Goal: Transaction & Acquisition: Purchase product/service

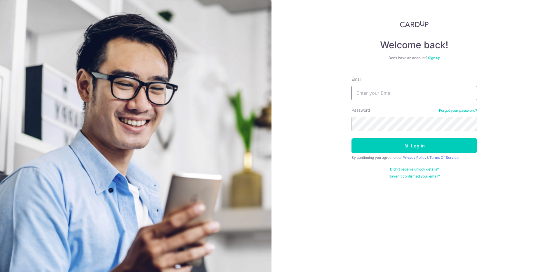
click at [363, 96] on input "Email" at bounding box center [415, 93] width 126 height 15
type input "vikram.gupta80@gmail.com"
click at [352, 138] on button "Log in" at bounding box center [415, 145] width 126 height 15
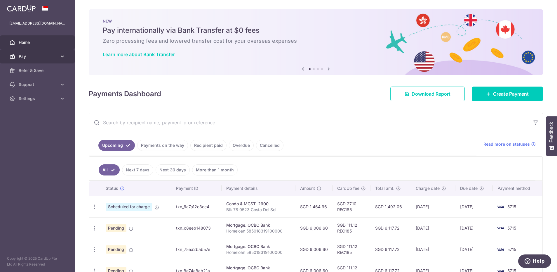
click at [52, 55] on span "Pay" at bounding box center [38, 56] width 39 height 6
click at [42, 44] on span "Home" at bounding box center [38, 42] width 39 height 6
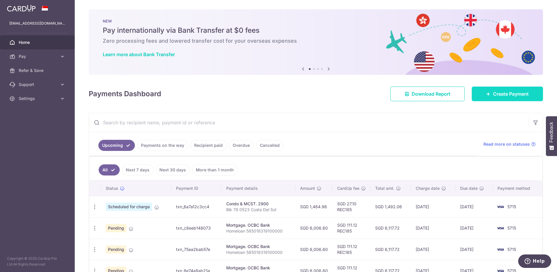
click at [498, 94] on span "Create Payment" at bounding box center [511, 93] width 36 height 7
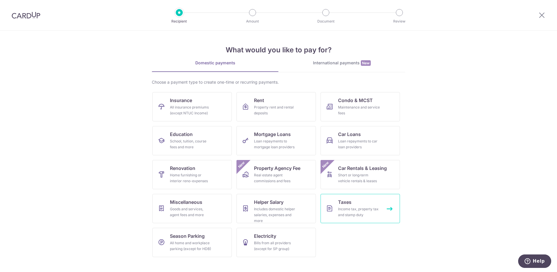
click at [359, 208] on div "Income tax, property tax and stamp duty" at bounding box center [359, 212] width 42 height 12
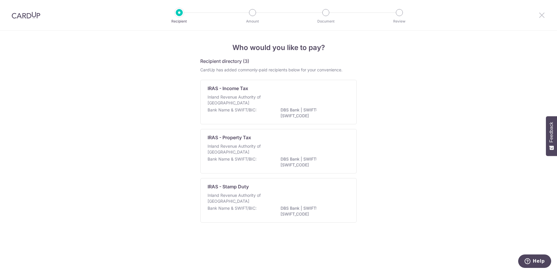
click at [538, 16] on icon at bounding box center [541, 14] width 7 height 7
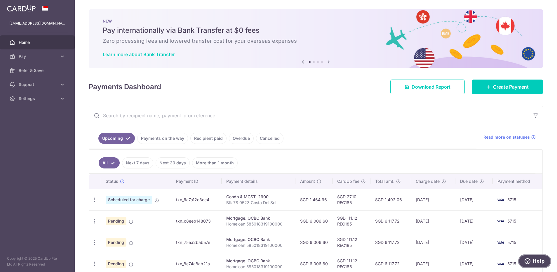
click at [532, 259] on span "Help" at bounding box center [529, 261] width 8 height 6
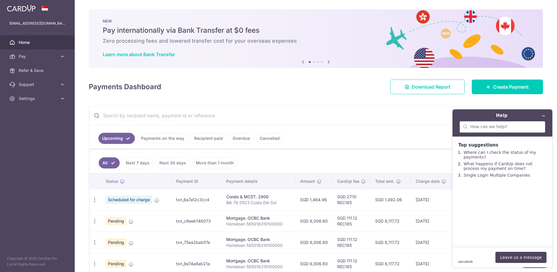
click at [502, 129] on div at bounding box center [503, 127] width 86 height 12
type input "Income Tax"
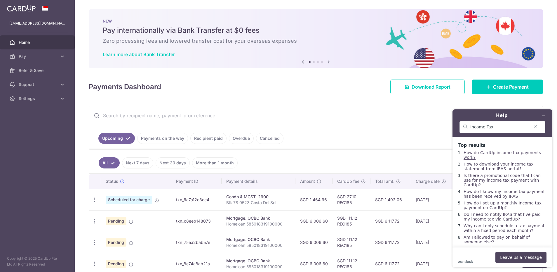
click at [515, 153] on link "How do CardUp income tax payments work?" at bounding box center [502, 154] width 77 height 9
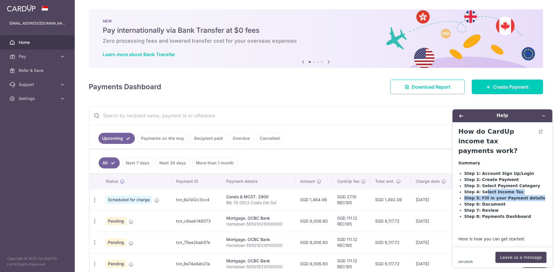
drag, startPoint x: 488, startPoint y: 191, endPoint x: 517, endPoint y: 205, distance: 31.6
click at [517, 205] on ul "Step 1: Account Sign Up/Login Step 2: Create Payment Step 3: Select Payment Cat…" at bounding box center [505, 194] width 82 height 49
click at [496, 201] on li "Step 5: Fill in your Payment details" at bounding box center [505, 198] width 82 height 6
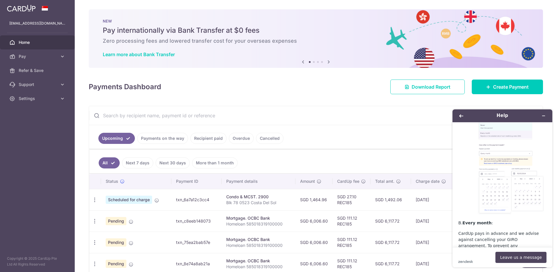
scroll to position [1191, 0]
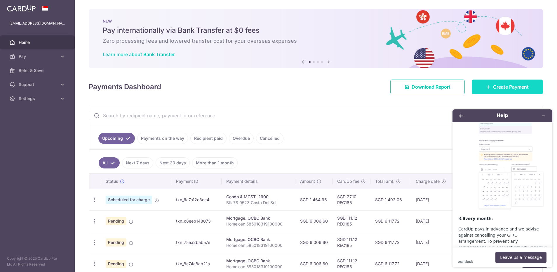
click at [502, 85] on span "Create Payment" at bounding box center [511, 86] width 36 height 7
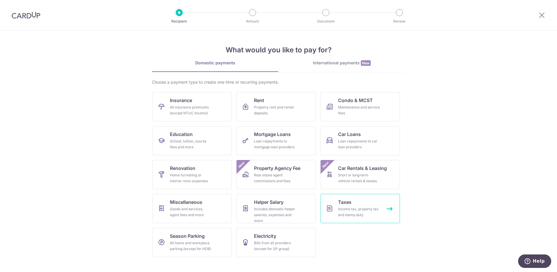
click at [342, 203] on span "Taxes" at bounding box center [344, 201] width 13 height 7
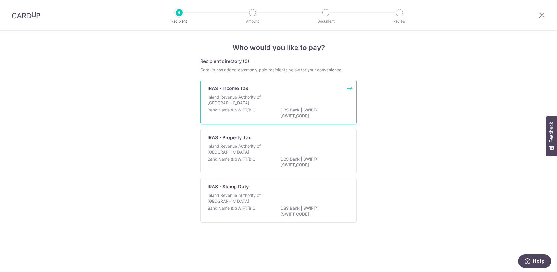
click at [334, 93] on div "IRAS - Income Tax Inland Revenue Authority of [GEOGRAPHIC_DATA] Bank Name & SWI…" at bounding box center [278, 102] width 157 height 44
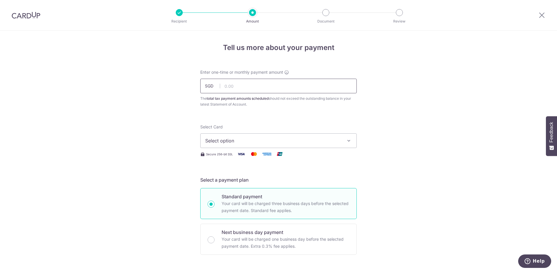
click at [265, 88] on input "text" at bounding box center [278, 86] width 157 height 15
paste input "VTAX25R"
type input "2"
paste input "VTAX25R"
type input "2"
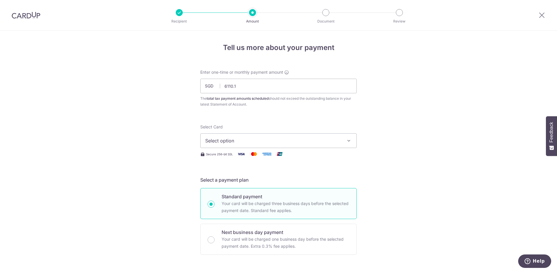
type input "6,110.10"
click at [256, 142] on span "Select option" at bounding box center [273, 140] width 136 height 7
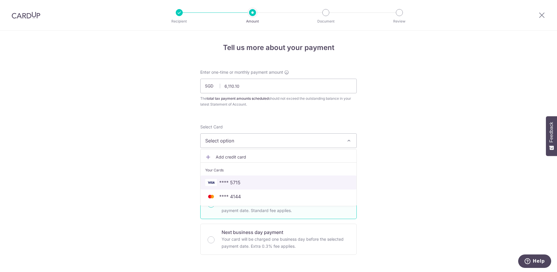
click at [245, 186] on link "**** 5715" at bounding box center [279, 182] width 156 height 14
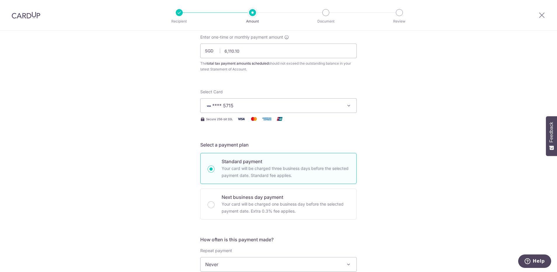
click at [249, 108] on span "**** 5715" at bounding box center [273, 105] width 136 height 7
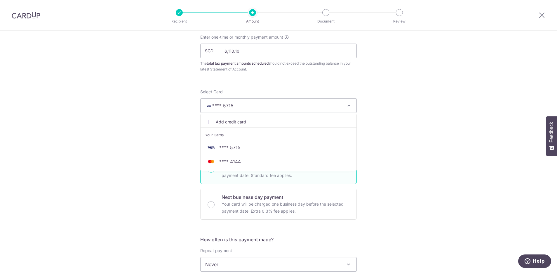
click at [234, 119] on span "Add credit card" at bounding box center [284, 122] width 136 height 6
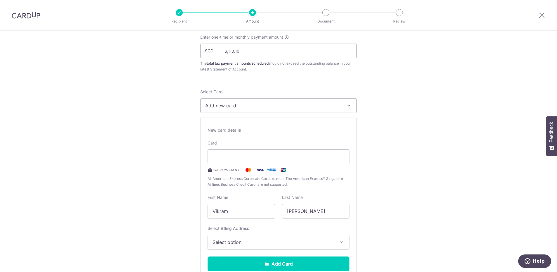
click at [257, 106] on span "Add new card" at bounding box center [273, 105] width 136 height 7
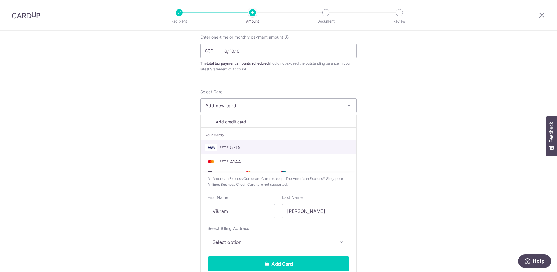
click at [238, 147] on span "**** 5715" at bounding box center [229, 147] width 21 height 7
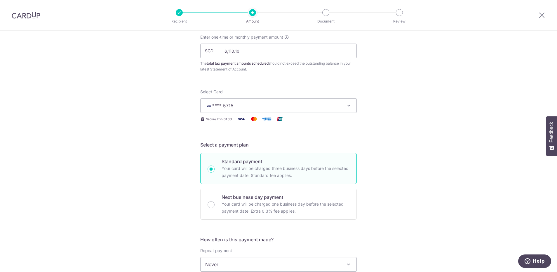
scroll to position [105, 0]
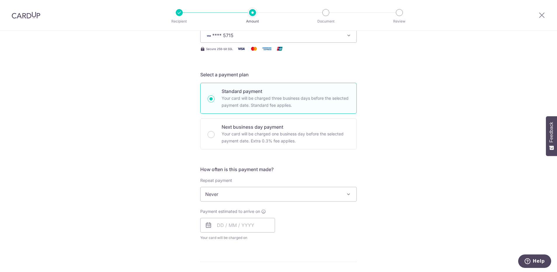
click at [237, 192] on span "Never" at bounding box center [279, 194] width 156 height 14
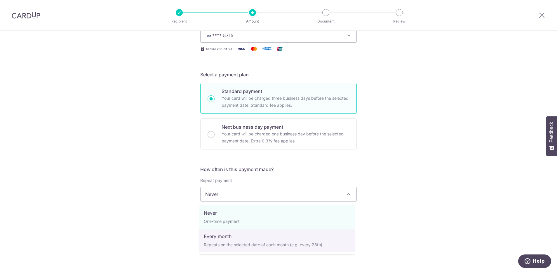
select select "3"
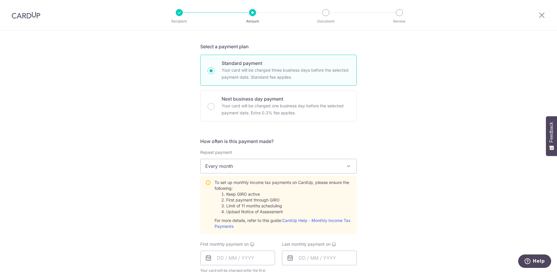
scroll to position [175, 0]
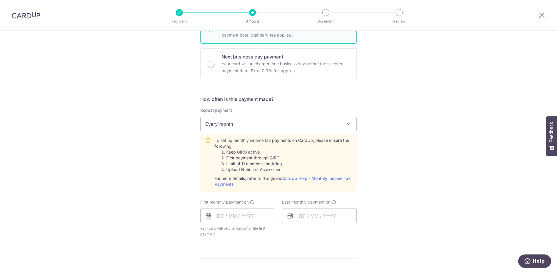
click at [373, 175] on div "Tell us more about your payment Enter one-time or monthly payment amount SGD 6,…" at bounding box center [278, 159] width 557 height 609
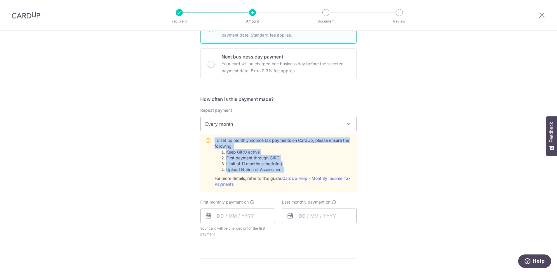
drag, startPoint x: 373, startPoint y: 175, endPoint x: 392, endPoint y: 154, distance: 28.1
click at [392, 154] on div "Tell us more about your payment Enter one-time or monthly payment amount SGD 6,…" at bounding box center [278, 159] width 557 height 609
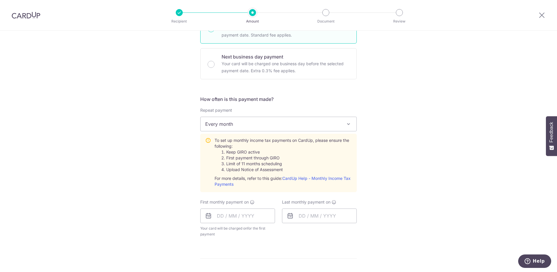
click at [374, 117] on div "Tell us more about your payment Enter one-time or monthly payment amount SGD 6,…" at bounding box center [278, 159] width 557 height 609
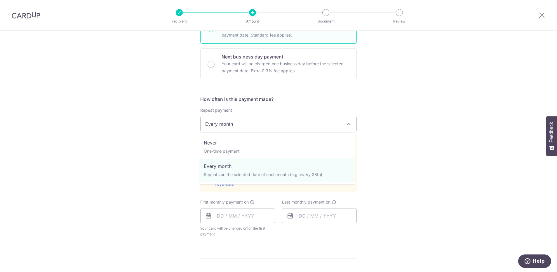
click at [299, 122] on span "Every month" at bounding box center [279, 124] width 156 height 14
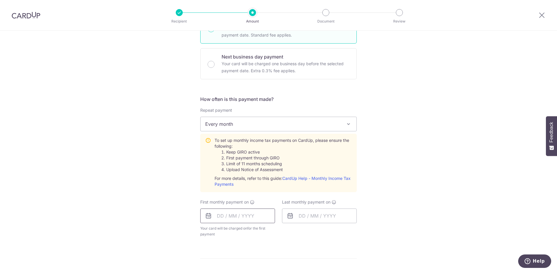
click at [238, 215] on input "text" at bounding box center [237, 215] width 75 height 15
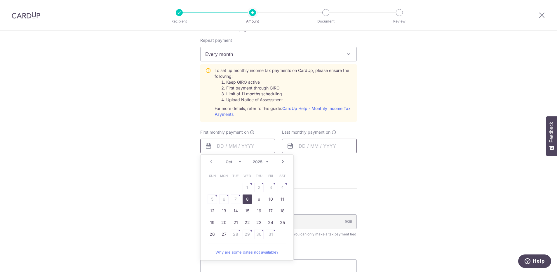
scroll to position [280, 0]
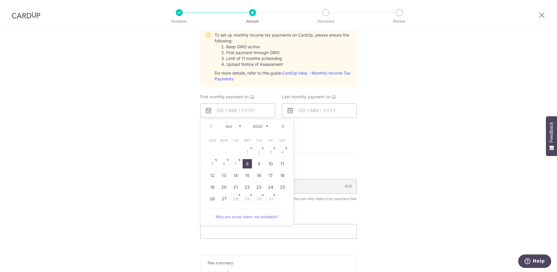
click at [247, 165] on link "8" at bounding box center [247, 163] width 9 height 9
type input "[DATE]"
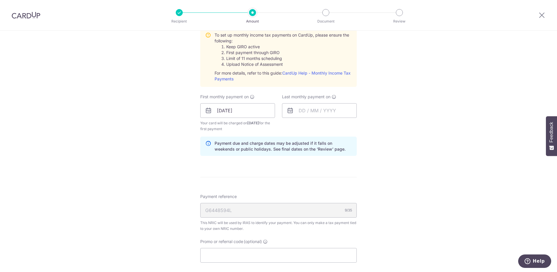
click at [247, 165] on form "Enter one-time or monthly payment amount SGD 6,110.10 6110.10 The total tax pay…" at bounding box center [278, 72] width 157 height 567
click at [307, 112] on input "text" at bounding box center [319, 110] width 75 height 15
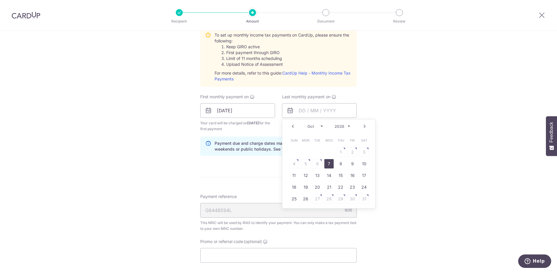
click at [331, 164] on link "7" at bounding box center [328, 163] width 9 height 9
type input "07/10/2026"
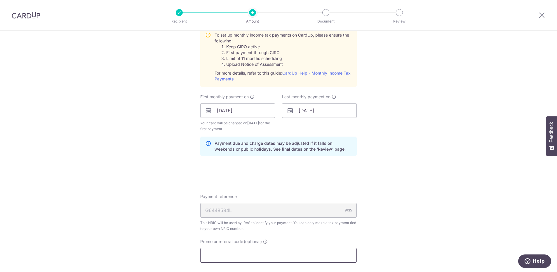
click at [227, 253] on input "Promo or referral code (optional)" at bounding box center [278, 255] width 157 height 15
paste input "VTAX25R"
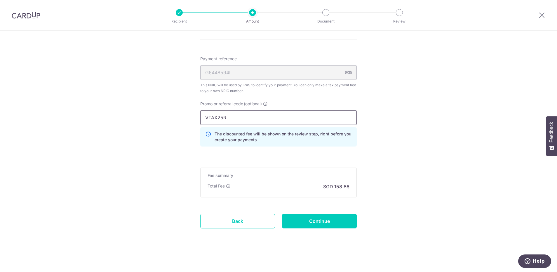
scroll to position [418, 0]
type input "VTAX25R"
click at [294, 221] on input "Continue" at bounding box center [319, 220] width 75 height 15
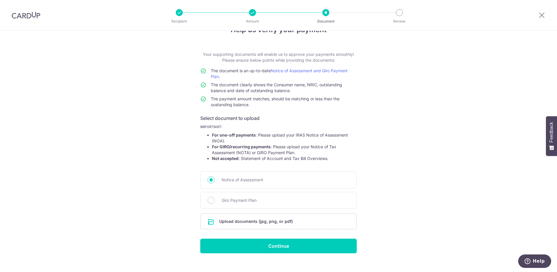
scroll to position [27, 0]
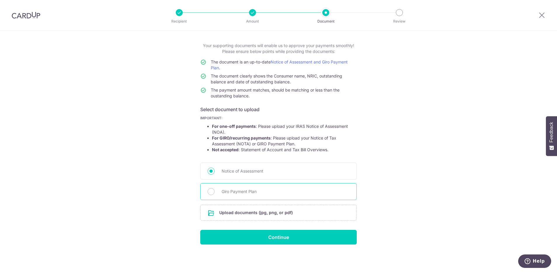
click at [255, 189] on span "Giro Payment Plan" at bounding box center [286, 191] width 128 height 7
click at [215, 189] on input "Giro Payment Plan" at bounding box center [211, 191] width 7 height 7
radio input "true"
click at [249, 174] on span "Notice of Assessment" at bounding box center [286, 170] width 128 height 7
click at [215, 174] on input "Notice of Assessment" at bounding box center [211, 170] width 7 height 7
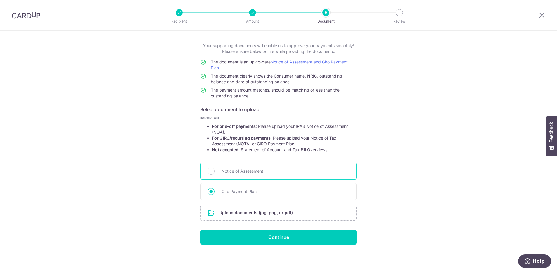
radio input "true"
click at [237, 193] on span "Giro Payment Plan" at bounding box center [286, 191] width 128 height 7
click at [215, 193] on input "Giro Payment Plan" at bounding box center [211, 191] width 7 height 7
radio input "true"
click at [265, 215] on input "file" at bounding box center [279, 212] width 156 height 15
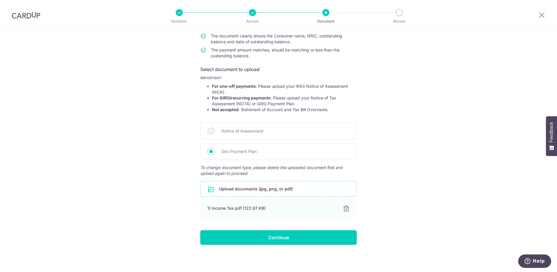
scroll to position [67, 0]
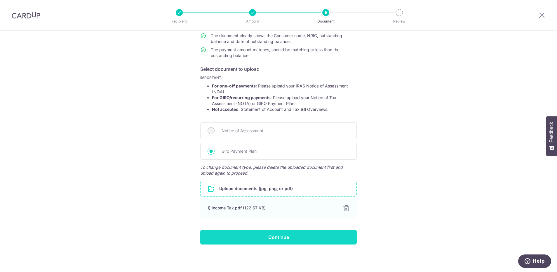
click at [268, 239] on input "Continue" at bounding box center [278, 237] width 157 height 15
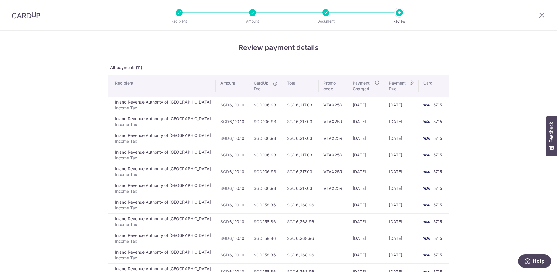
scroll to position [114, 0]
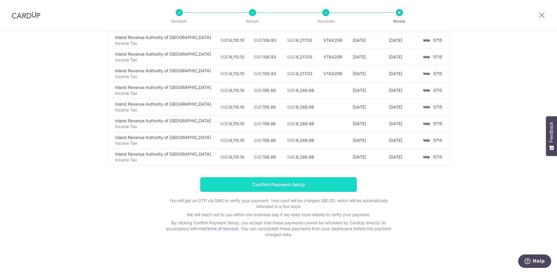
click at [253, 185] on input "Confirm Payment Setup" at bounding box center [278, 184] width 157 height 15
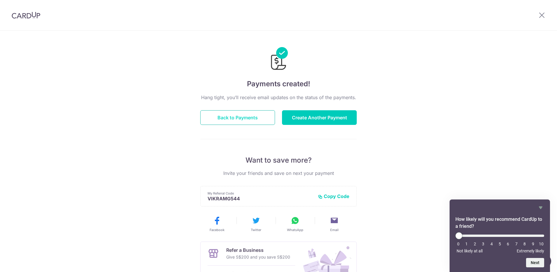
click at [229, 116] on button "Back to Payments" at bounding box center [237, 117] width 75 height 15
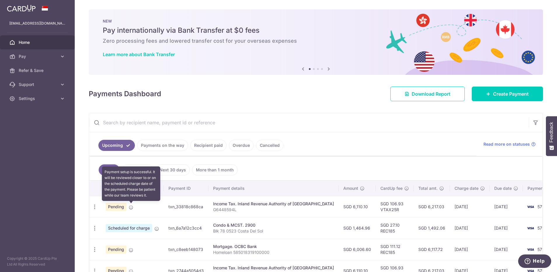
click at [131, 208] on icon at bounding box center [131, 207] width 5 height 5
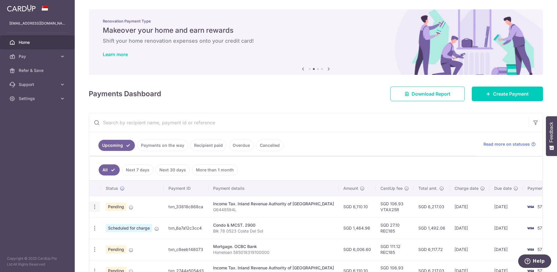
click at [94, 207] on icon "button" at bounding box center [95, 207] width 6 height 6
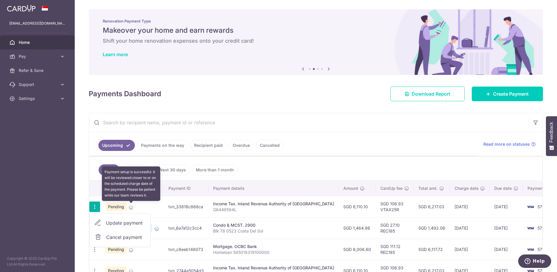
click at [131, 209] on icon at bounding box center [131, 207] width 5 height 5
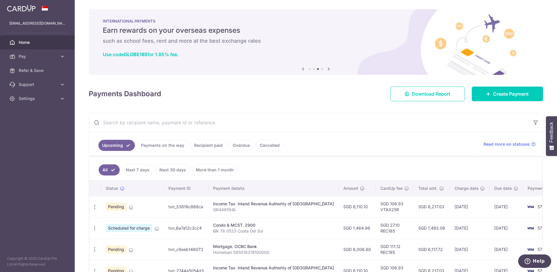
click at [224, 210] on p "G6448594L" at bounding box center [273, 209] width 121 height 6
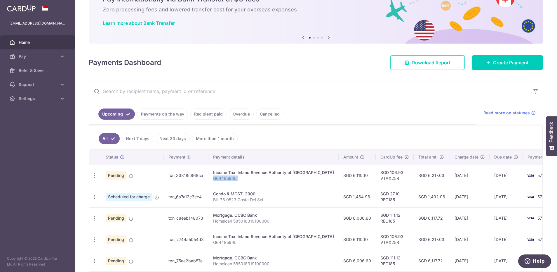
scroll to position [70, 0]
